Goal: Use online tool/utility: Use online tool/utility

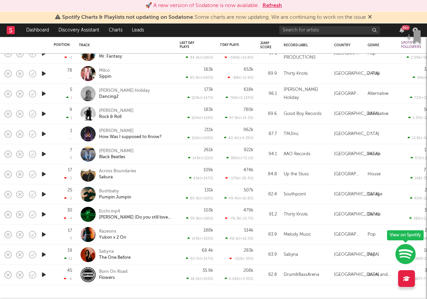
click at [274, 5] on button "Refresh" at bounding box center [272, 6] width 19 height 8
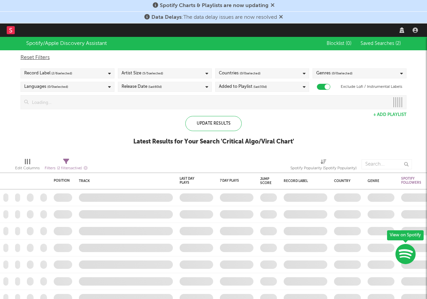
checkbox input "true"
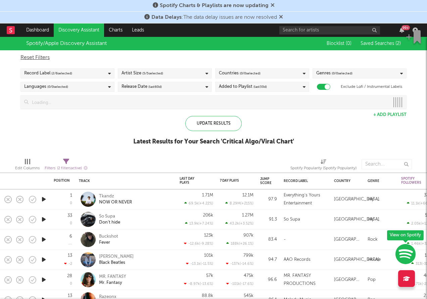
click at [11, 29] on icon at bounding box center [10, 30] width 3 height 4
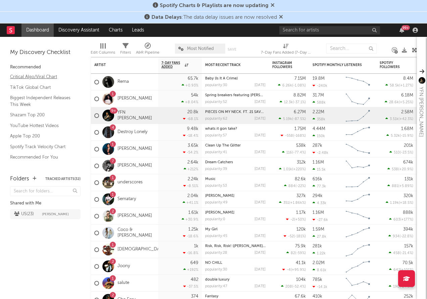
click at [42, 78] on link "Critical Algo/Viral Chart" at bounding box center [42, 76] width 64 height 7
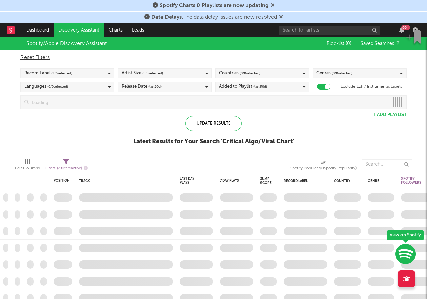
checkbox input "true"
